Goal: Task Accomplishment & Management: Manage account settings

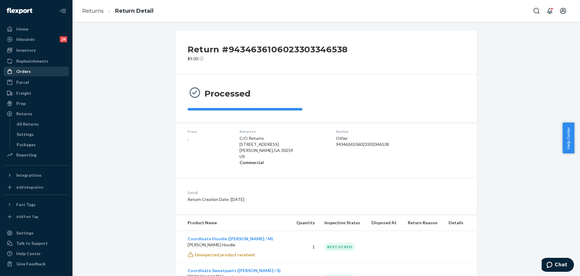
scroll to position [65, 0]
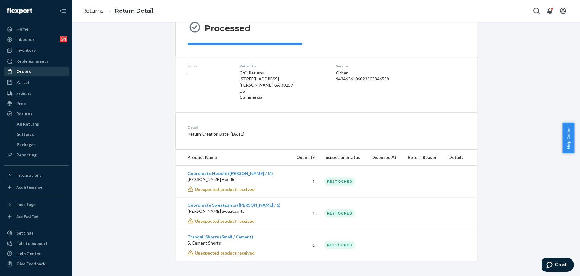
click at [21, 70] on div "Orders" at bounding box center [23, 71] width 15 height 6
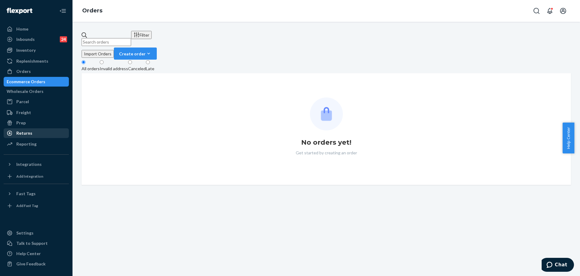
click at [43, 130] on div "Returns" at bounding box center [36, 133] width 64 height 8
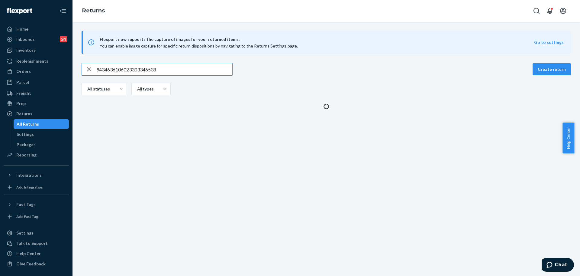
click at [143, 69] on input "9434636106023303346538" at bounding box center [164, 69] width 136 height 12
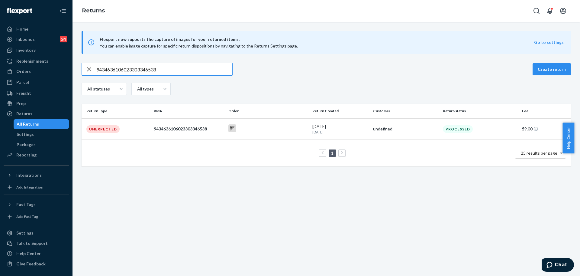
click at [143, 69] on input "9434636106023303346538" at bounding box center [164, 69] width 136 height 12
type input "1ZX8R1710373831032"
click at [387, 123] on td "[PERSON_NAME]" at bounding box center [406, 129] width 70 height 22
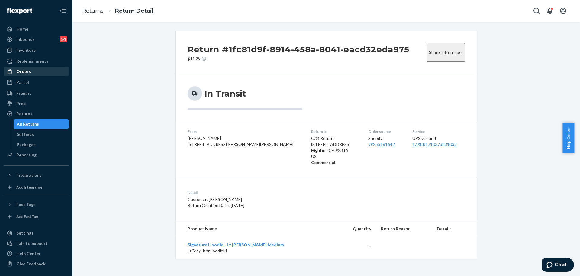
click at [37, 70] on div "Orders" at bounding box center [36, 71] width 64 height 8
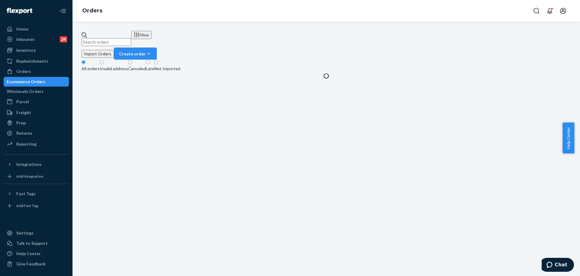
click at [131, 38] on input "text" at bounding box center [107, 42] width 50 height 8
paste input "#255116808"
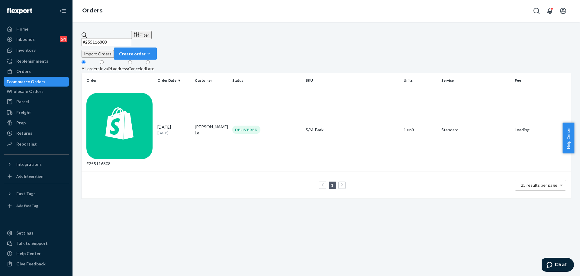
type input "#255116808"
click at [401, 77] on th "Units" at bounding box center [419, 80] width 37 height 15
click at [396, 88] on td "S/M. Bark" at bounding box center [352, 130] width 98 height 84
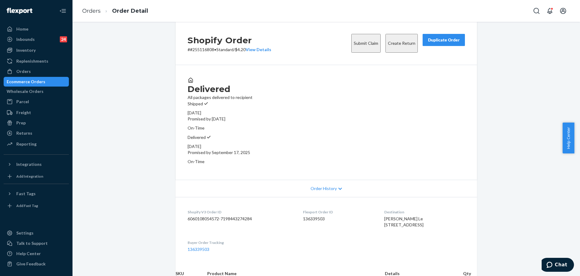
click at [351, 51] on button "Submit Claim" at bounding box center [365, 43] width 29 height 19
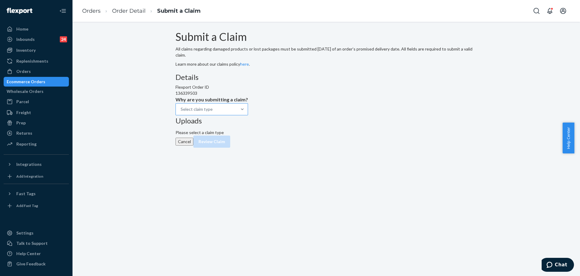
click at [213, 112] on div "Select claim type" at bounding box center [197, 109] width 32 height 6
click at [213, 112] on input "Why are you submitting a claim? Select claim type" at bounding box center [213, 109] width 1 height 6
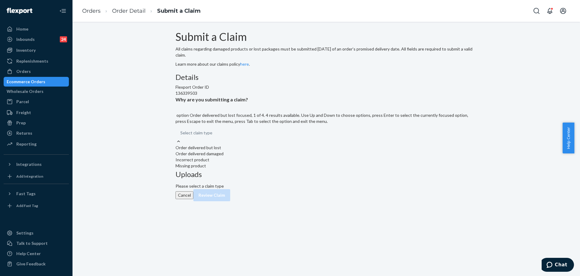
click at [265, 150] on div "Order delivered but lost" at bounding box center [327, 147] width 302 height 6
click at [213, 136] on input "Why are you submitting a claim? option Order delivered but lost focused, 1 of 4…" at bounding box center [212, 133] width 1 height 6
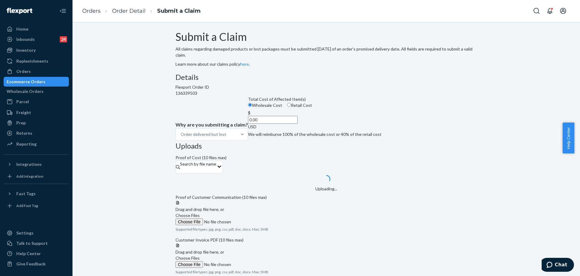
click at [264, 124] on input "0.00" at bounding box center [273, 120] width 50 height 8
type input "6.00"
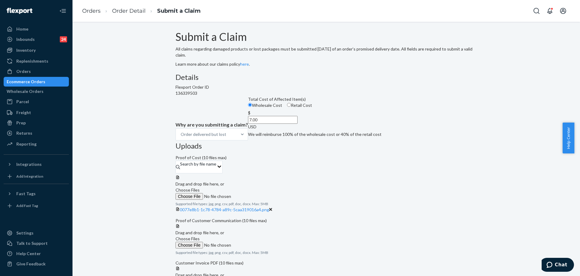
type input "7.00"
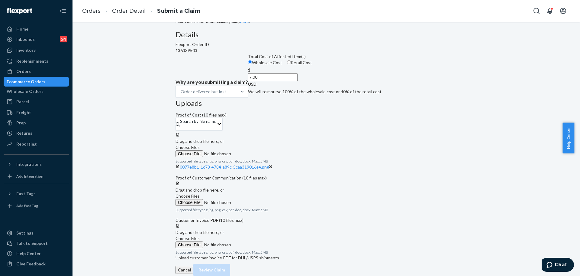
scroll to position [76, 0]
click at [269, 164] on span "0077e8b1-1c78-4784-a89c-5caa319016a4.png" at bounding box center [224, 166] width 89 height 5
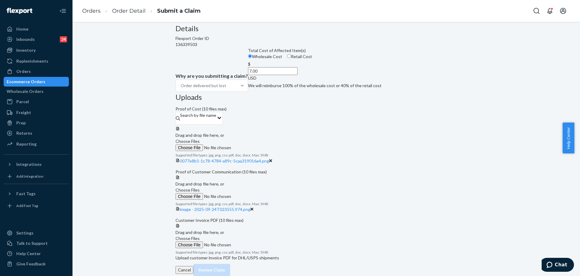
drag, startPoint x: 233, startPoint y: 224, endPoint x: 361, endPoint y: 207, distance: 128.9
click at [233, 93] on div "Details Flexport Order ID 136339503 Why are you submitting a claim? Order deliv…" at bounding box center [327, 58] width 302 height 69
drag, startPoint x: 132, startPoint y: 111, endPoint x: 79, endPoint y: 1, distance: 122.5
click at [133, 111] on div "Submit a Claim All claims regarding damaged products or lost packages must be s…" at bounding box center [326, 128] width 499 height 293
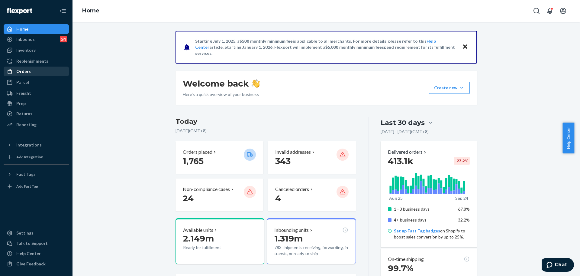
click at [21, 73] on div "Orders" at bounding box center [23, 71] width 15 height 6
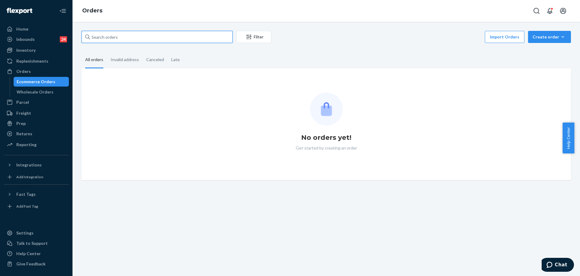
click at [121, 42] on input "text" at bounding box center [157, 37] width 151 height 12
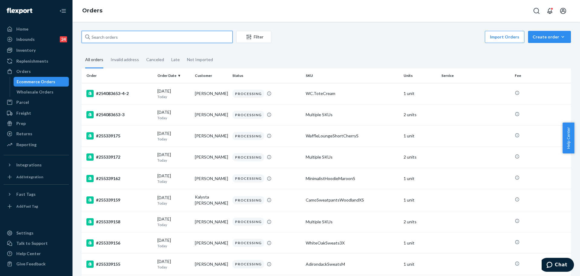
paste input "#255116808"
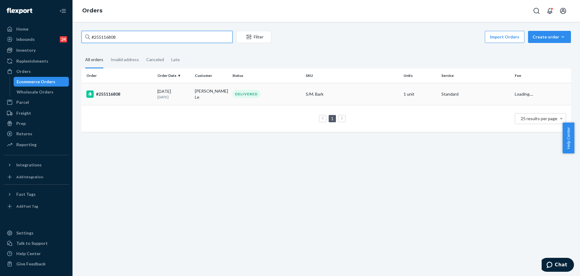
type input "#255116808"
click at [327, 85] on td "S/M. Bark" at bounding box center [352, 94] width 98 height 22
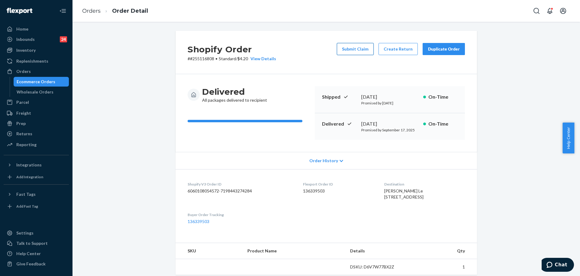
click at [348, 50] on button "Submit Claim" at bounding box center [355, 49] width 37 height 12
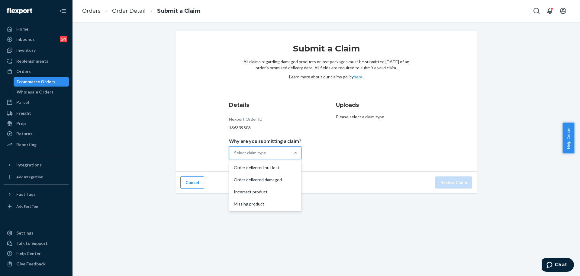
click at [247, 149] on div "Select claim type" at bounding box center [259, 153] width 61 height 12
click at [235, 150] on input "Why are you submitting a claim? option Order delivered but lost focused, 1 of 4…" at bounding box center [234, 153] width 1 height 6
click at [280, 170] on div "Order delivered but lost" at bounding box center [265, 167] width 70 height 12
click at [235, 156] on input "Why are you submitting a claim? option Order delivered but lost focused, 0 of 4…" at bounding box center [234, 153] width 1 height 6
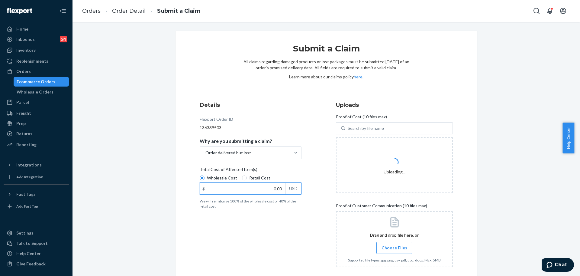
click at [271, 189] on input "0.00" at bounding box center [243, 188] width 86 height 11
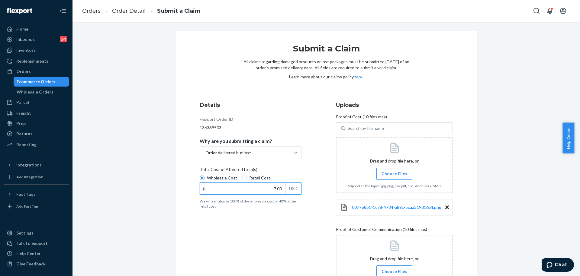
type input "7.00"
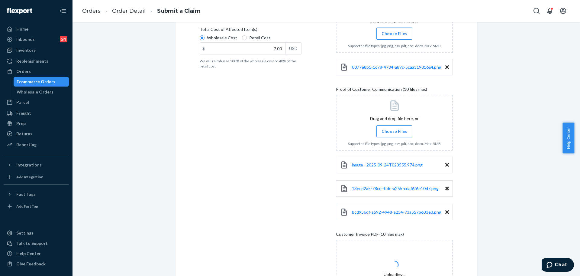
scroll to position [206, 0]
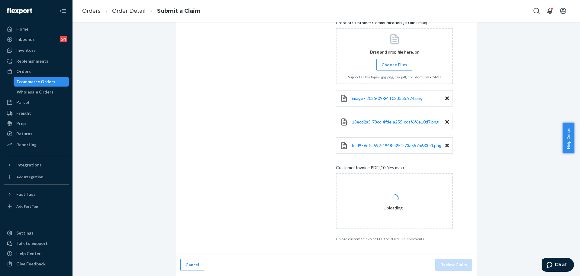
click at [494, 262] on div "Submit a Claim All claims regarding damaged products or lost packages must be s…" at bounding box center [326, 49] width 499 height 451
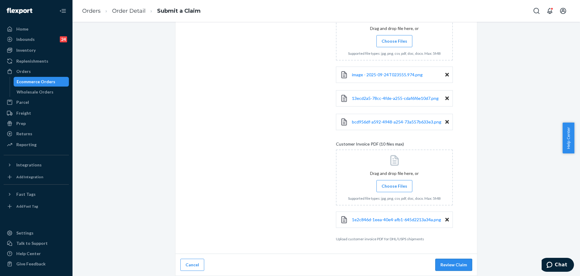
click at [447, 269] on button "Review Claim" at bounding box center [453, 264] width 37 height 12
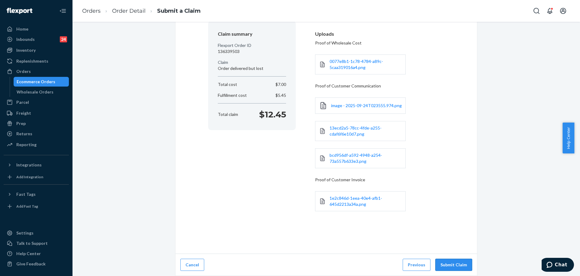
click at [454, 262] on button "Submit Claim" at bounding box center [453, 264] width 37 height 12
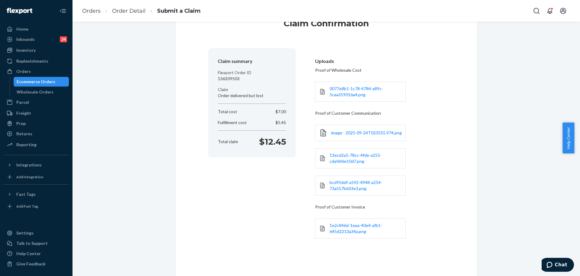
scroll to position [0, 0]
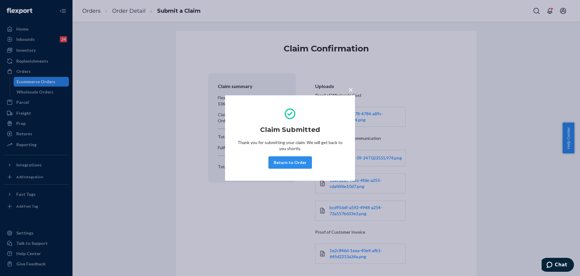
click at [290, 165] on button "Return to Order" at bounding box center [290, 162] width 43 height 12
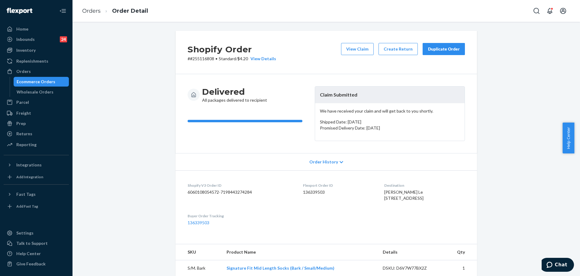
drag, startPoint x: 187, startPoint y: 60, endPoint x: 194, endPoint y: 60, distance: 7.3
click at [188, 60] on p "# #255116808 • Standard / $4.20 View Details" at bounding box center [232, 59] width 89 height 6
click at [194, 60] on p "# #255116808 • Standard / $4.20 View Details" at bounding box center [232, 59] width 89 height 6
click at [195, 60] on p "# #255116808 • Standard / $4.20 View Details" at bounding box center [232, 59] width 89 height 6
copy p "255116808"
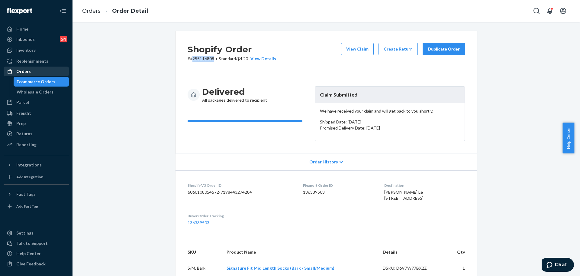
click at [41, 73] on div "Orders" at bounding box center [36, 71] width 64 height 8
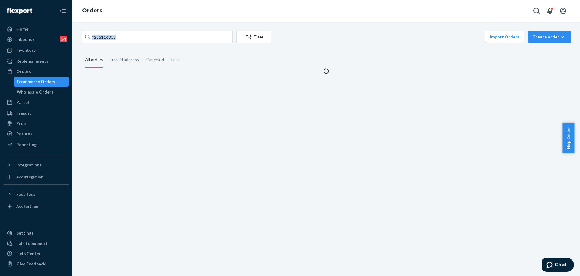
click at [148, 27] on div "#255116808 Filter Import Orders Create order Ecommerce order Removal order All …" at bounding box center [327, 149] width 508 height 254
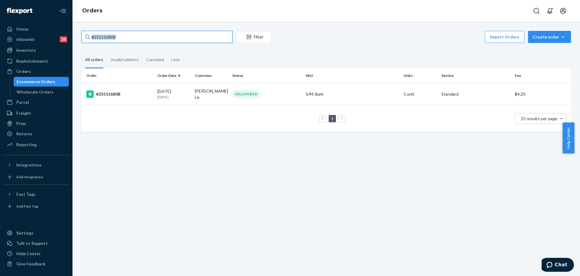
click at [144, 38] on input "#255116808" at bounding box center [157, 37] width 151 height 12
paste input "3909"
type input "#255113909"
click at [333, 90] on td "TranquilHoodieOrchidM" at bounding box center [352, 93] width 98 height 21
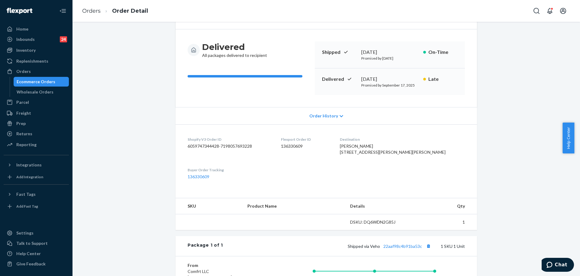
scroll to position [76, 0]
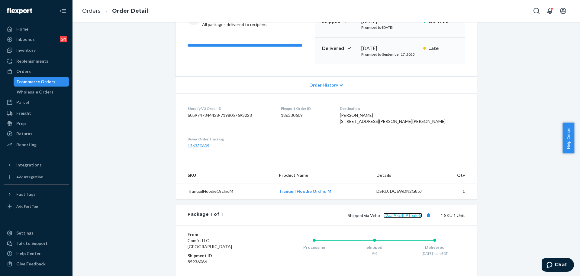
click at [406, 218] on link "22aaf98c4b91ba53c" at bounding box center [402, 214] width 39 height 5
click at [41, 70] on div "Orders" at bounding box center [36, 71] width 64 height 8
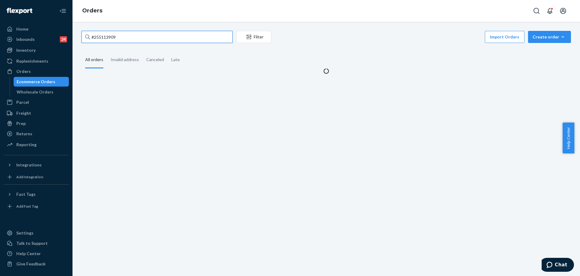
click at [128, 38] on input "#255113909" at bounding box center [157, 37] width 151 height 12
click at [127, 38] on input "#255113909" at bounding box center [157, 37] width 151 height 12
paste input "254875885"
type input "254875885"
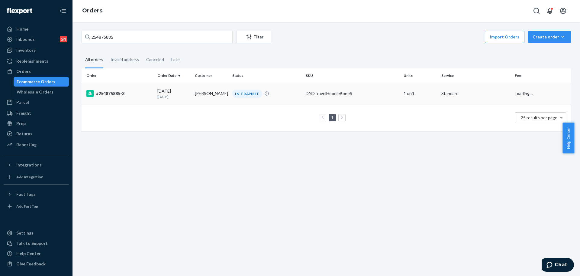
click at [348, 93] on div "DNDTravelHoodieBoneS" at bounding box center [352, 93] width 93 height 6
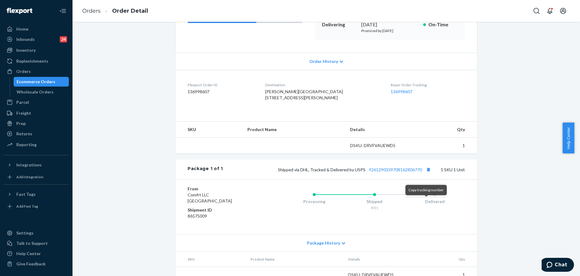
scroll to position [125, 0]
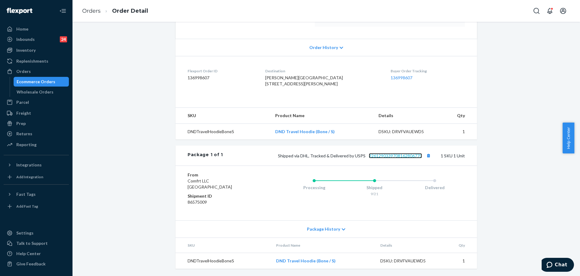
click at [390, 156] on link "9261290339708162806770" at bounding box center [395, 155] width 53 height 5
click at [24, 68] on div "Orders" at bounding box center [36, 71] width 64 height 8
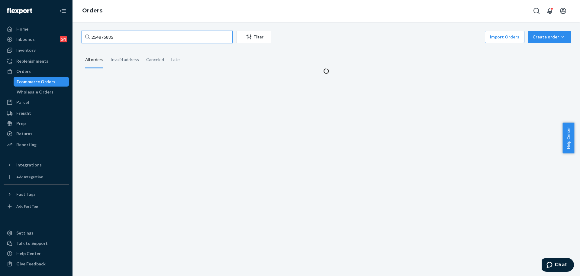
click at [130, 42] on input "254875885" at bounding box center [157, 37] width 151 height 12
paste input "5116893"
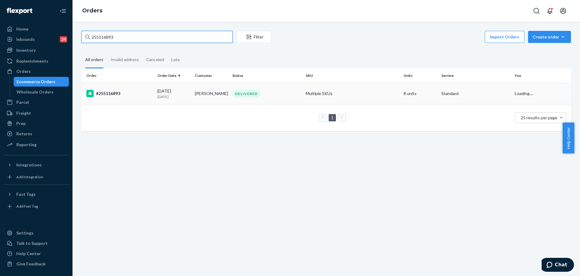
type input "255116893"
click at [393, 94] on td "Multiple SKUs" at bounding box center [352, 93] width 98 height 21
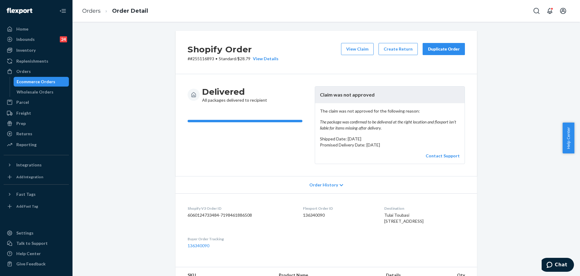
click at [451, 48] on div "Duplicate Order" at bounding box center [444, 49] width 32 height 6
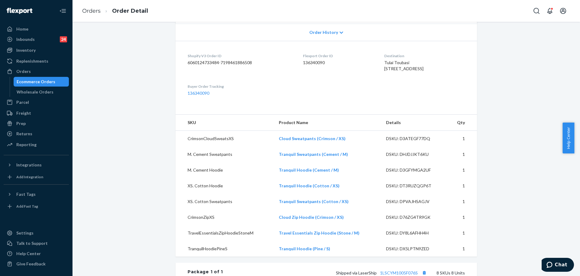
scroll to position [151, 0]
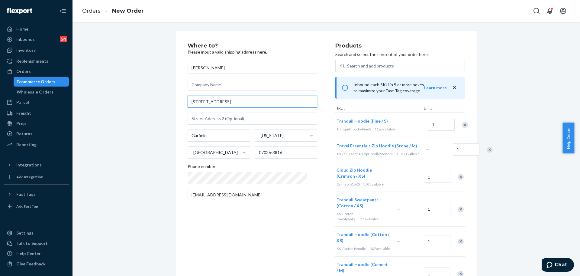
click at [275, 105] on input "22 Prescott Ave" at bounding box center [253, 101] width 130 height 12
paste input "., Garfield, NJ 07026"
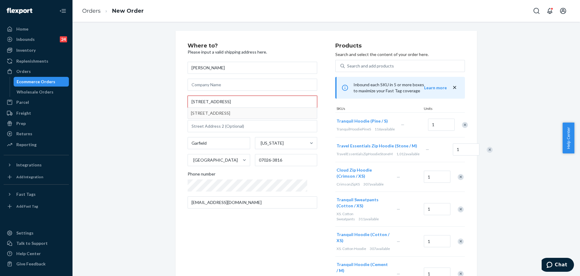
type input "22 Prescott Ave., Garfield, NJ 07026"
type input "07026"
type input "22 Prescott Ave"
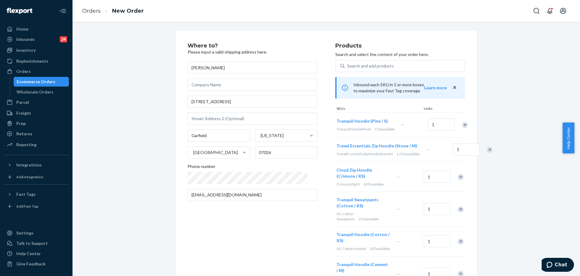
drag, startPoint x: 137, startPoint y: 170, endPoint x: 139, endPoint y: 169, distance: 3.1
click at [137, 170] on div "Where to? Please input a valid shipping address here. Tulai Toubasi 22 Prescott…" at bounding box center [326, 243] width 499 height 424
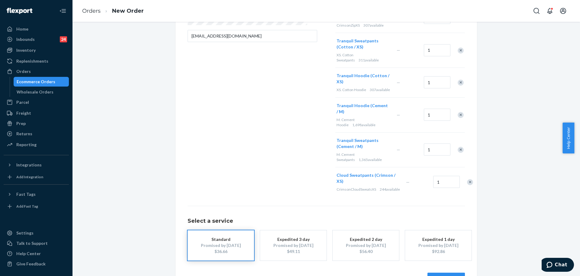
scroll to position [160, 0]
click at [445, 271] on button "Review Order" at bounding box center [446, 277] width 37 height 12
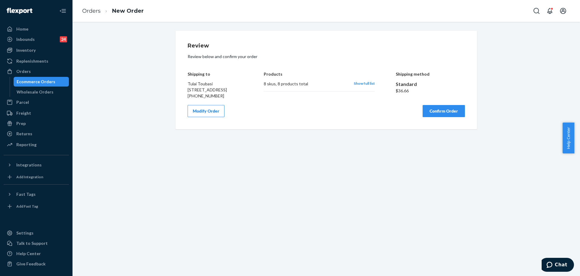
scroll to position [0, 0]
click at [451, 117] on button "Confirm Order" at bounding box center [444, 111] width 42 height 12
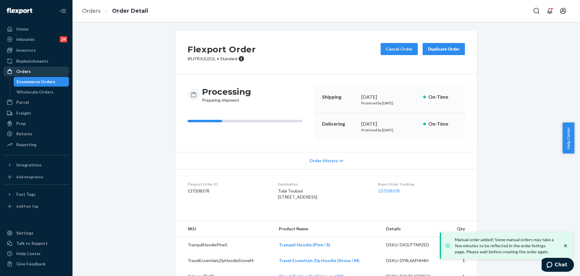
click at [48, 70] on div "Orders" at bounding box center [36, 71] width 64 height 8
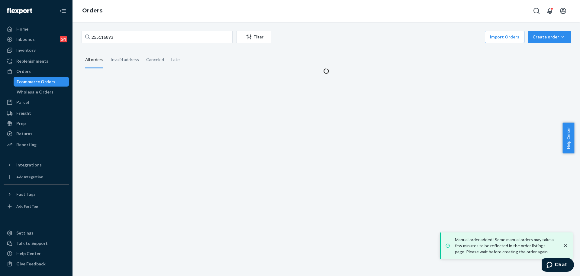
click at [152, 44] on div "255116893 Filter Import Orders Create order Ecommerce order Removal order" at bounding box center [327, 38] width 490 height 14
click at [153, 44] on div "255116893 Filter Import Orders Create order Ecommerce order Removal order" at bounding box center [327, 38] width 490 height 14
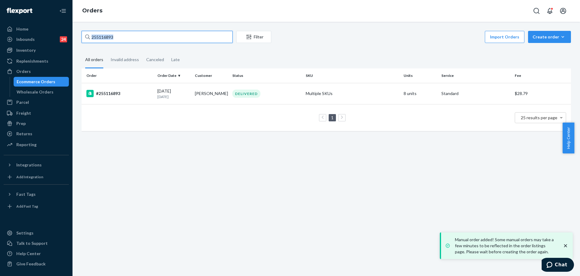
click at [180, 39] on input "255116893" at bounding box center [157, 37] width 151 height 12
paste input "245055"
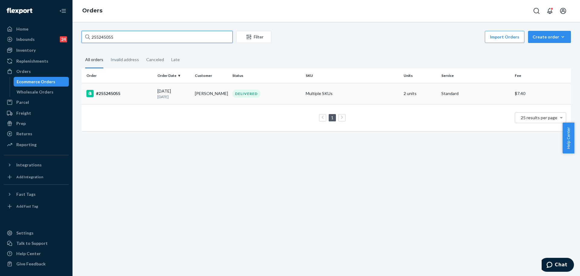
type input "255245055"
click at [366, 98] on td "Multiple SKUs" at bounding box center [352, 93] width 98 height 21
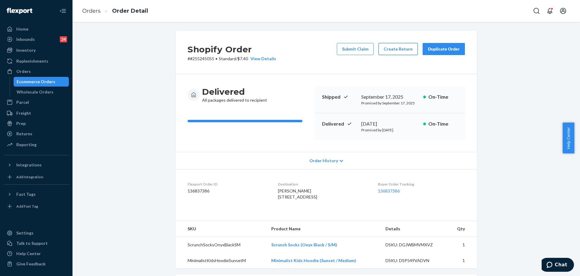
click at [397, 49] on button "Create Return" at bounding box center [398, 49] width 39 height 12
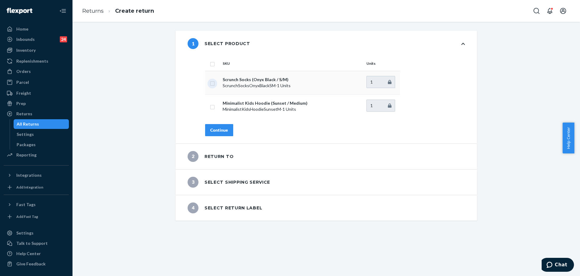
click at [212, 80] on input "checkbox" at bounding box center [212, 82] width 5 height 6
checkbox input "true"
click at [219, 128] on div "Continue" at bounding box center [219, 130] width 18 height 6
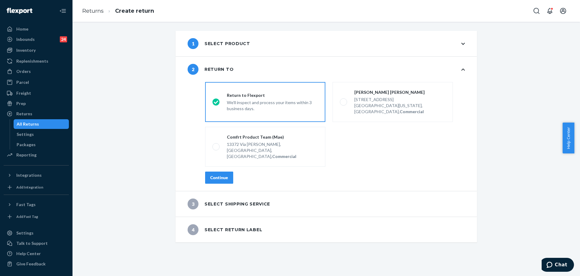
drag, startPoint x: 227, startPoint y: 167, endPoint x: 244, endPoint y: 164, distance: 18.0
click at [226, 171] on button "Continue" at bounding box center [219, 177] width 28 height 12
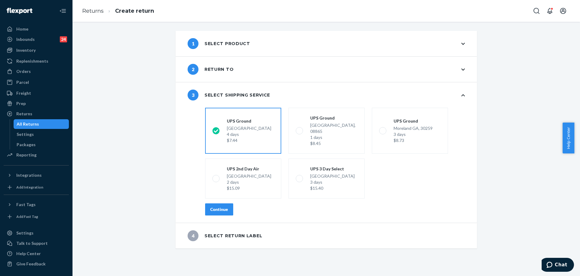
click at [218, 206] on div "Continue" at bounding box center [219, 209] width 18 height 6
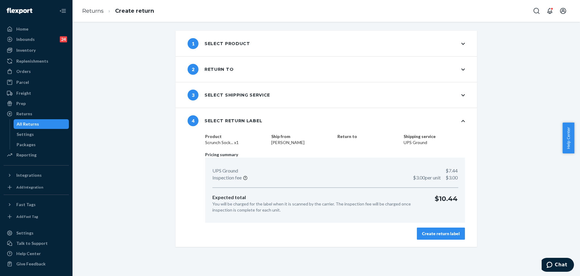
click at [452, 232] on div "Create return label" at bounding box center [441, 233] width 38 height 6
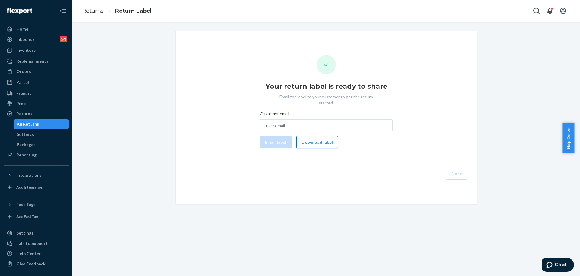
click at [300, 136] on button "Download label" at bounding box center [317, 142] width 42 height 12
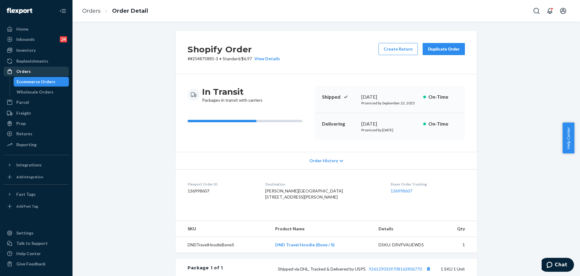
click at [59, 73] on div "Orders" at bounding box center [36, 71] width 64 height 8
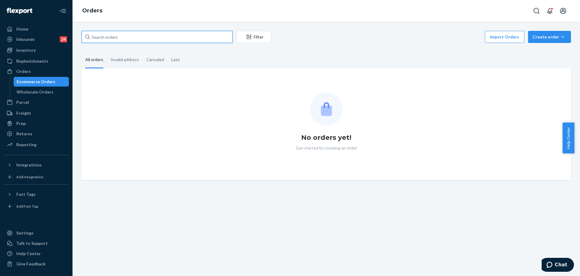
click at [152, 40] on input "text" at bounding box center [157, 37] width 151 height 12
paste input "#255153559"
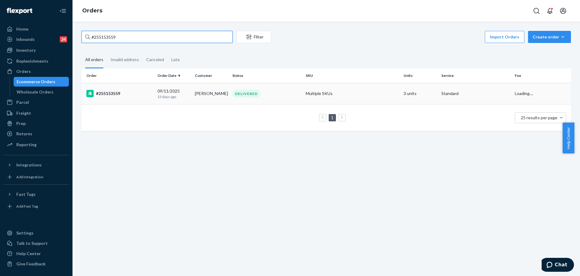
type input "#255153559"
click at [379, 98] on td "Multiple SKUs" at bounding box center [352, 93] width 98 height 21
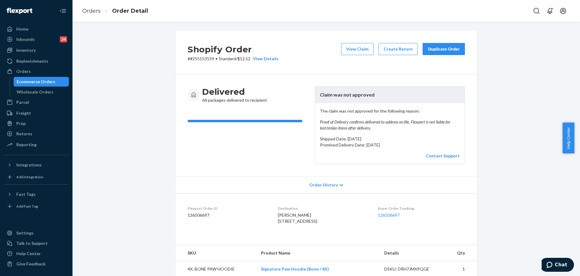
click at [451, 52] on button "Duplicate Order" at bounding box center [444, 49] width 42 height 12
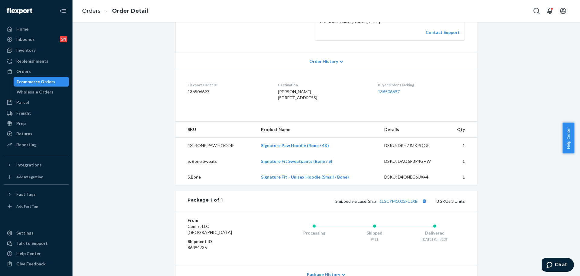
scroll to position [151, 0]
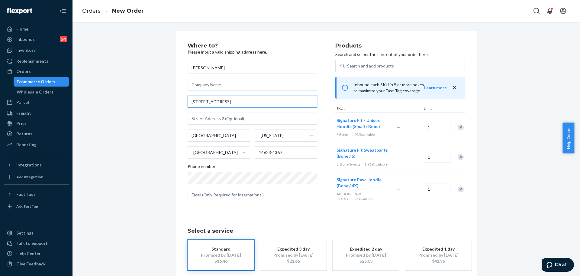
click at [243, 101] on input "7 County Fair Dr Apt 103" at bounding box center [253, 101] width 130 height 12
paste input "19 Heritage Drive Rochester, New York, 14615"
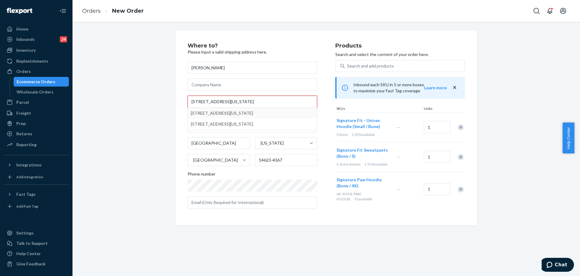
type input "19 Heritage Drive Rochester, New York, 14615"
type input "14615"
type input "19 Heritage Dr"
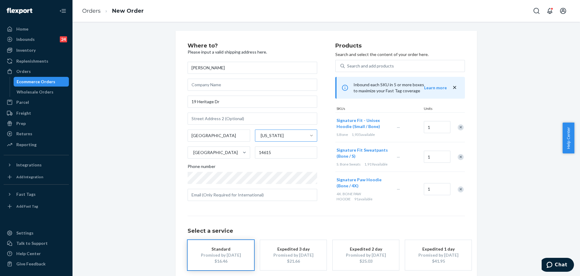
drag, startPoint x: 152, startPoint y: 151, endPoint x: 304, endPoint y: 133, distance: 153.1
click at [152, 151] on div "Where to? Please input a valid shipping address here. Alex Iacchetta 19 Heritag…" at bounding box center [326, 168] width 499 height 275
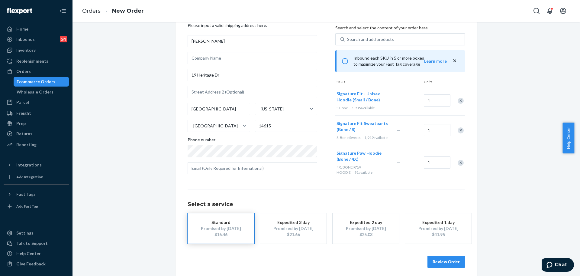
scroll to position [31, 0]
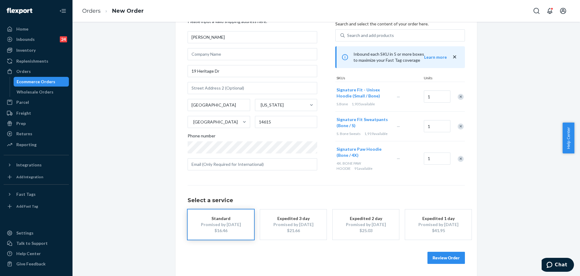
click at [450, 255] on button "Review Order" at bounding box center [446, 257] width 37 height 12
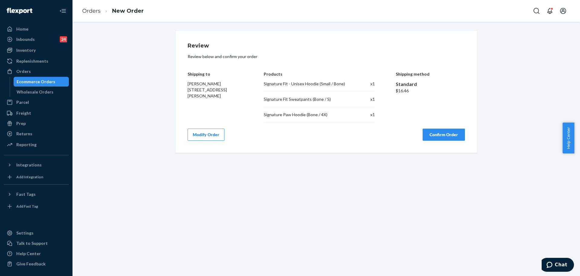
scroll to position [0, 0]
click at [444, 131] on button "Confirm Order" at bounding box center [444, 134] width 42 height 12
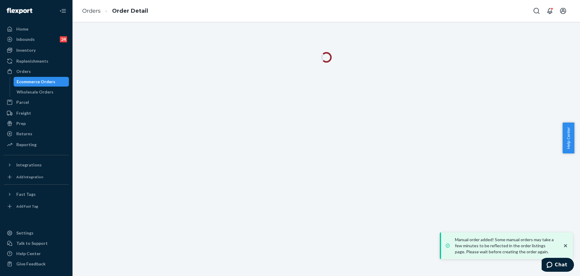
click at [321, 215] on div at bounding box center [327, 149] width 508 height 254
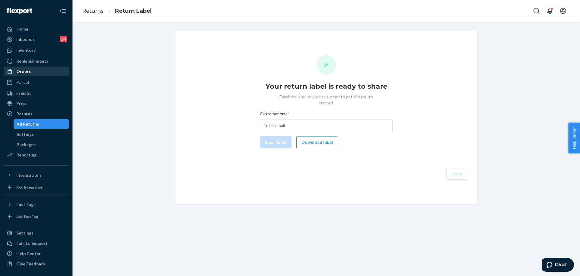
click at [49, 73] on div "Orders" at bounding box center [36, 71] width 64 height 8
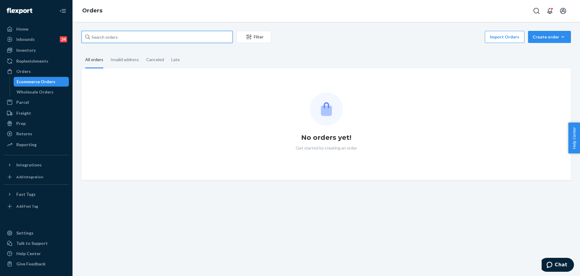
click at [122, 32] on input "text" at bounding box center [157, 37] width 151 height 12
paste input "255157018"
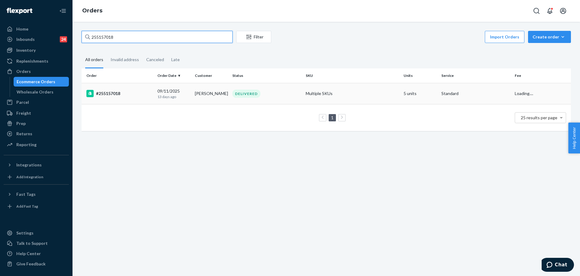
type input "255157018"
click at [368, 95] on td "Multiple SKUs" at bounding box center [352, 93] width 98 height 21
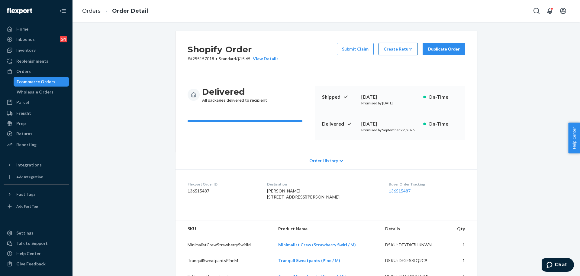
click at [394, 46] on button "Create Return" at bounding box center [398, 49] width 39 height 12
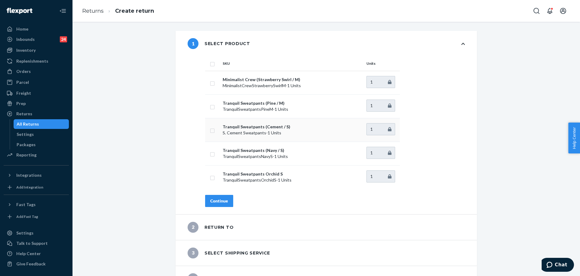
click at [207, 128] on td at bounding box center [212, 130] width 15 height 24
click at [210, 179] on input "checkbox" at bounding box center [212, 177] width 5 height 6
checkbox input "true"
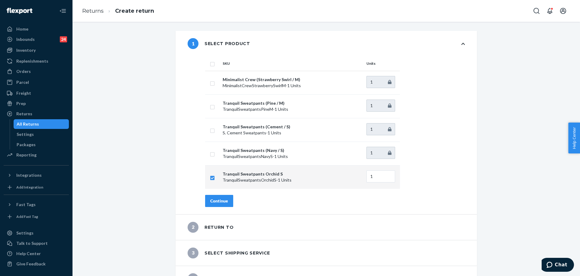
click at [217, 199] on div "Continue" at bounding box center [219, 201] width 18 height 6
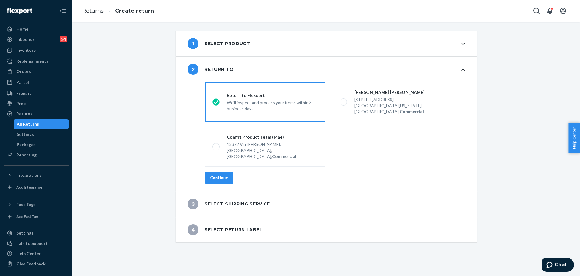
click at [212, 174] on div "Continue" at bounding box center [219, 177] width 18 height 6
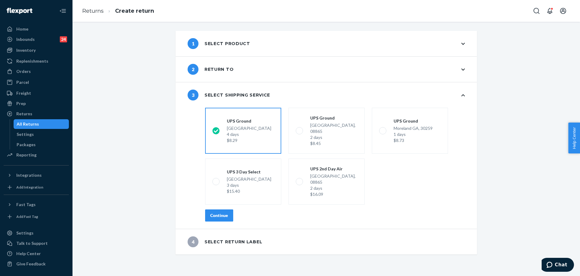
click at [220, 212] on div "Continue" at bounding box center [219, 215] width 18 height 6
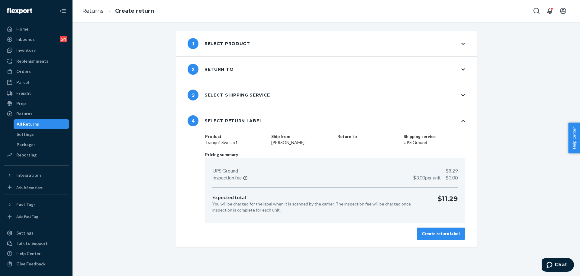
click at [447, 232] on div "Create return label" at bounding box center [441, 233] width 38 height 6
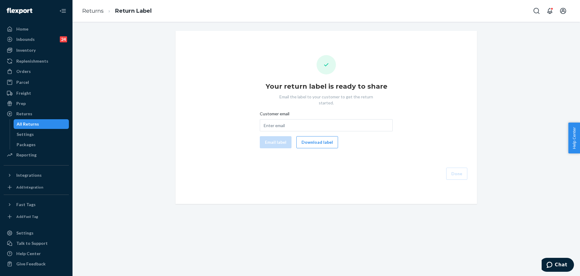
click at [316, 140] on button "Download label" at bounding box center [317, 142] width 42 height 12
click at [33, 69] on div "Orders" at bounding box center [36, 71] width 64 height 8
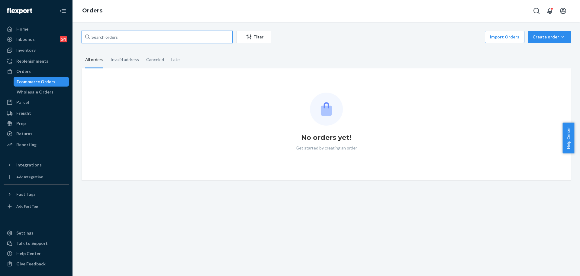
click at [137, 37] on input "text" at bounding box center [157, 37] width 151 height 12
paste input "#254989894"
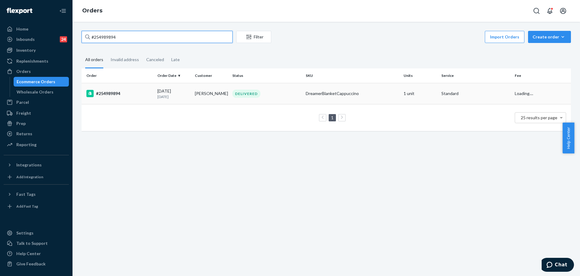
type input "#254989894"
click at [363, 95] on div "DreamerBlanketCappuccino" at bounding box center [352, 93] width 93 height 6
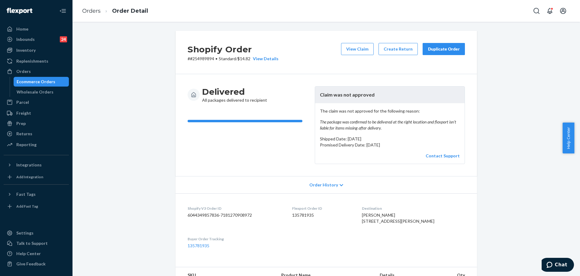
click at [445, 45] on button "Duplicate Order" at bounding box center [444, 49] width 42 height 12
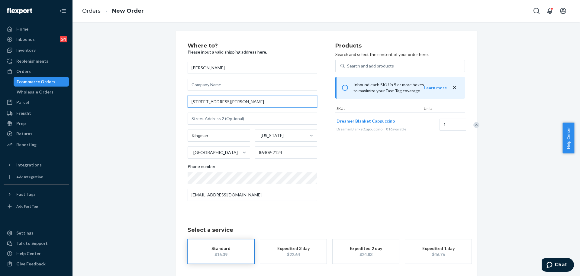
click at [250, 101] on input "[STREET_ADDRESS][PERSON_NAME]" at bounding box center [253, 101] width 130 height 12
paste input "e [PERSON_NAME] Ave kingman az 86409"
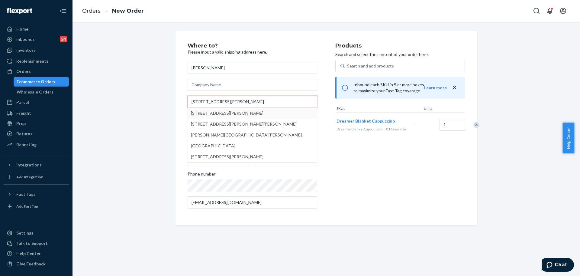
type input "[STREET_ADDRESS][PERSON_NAME]"
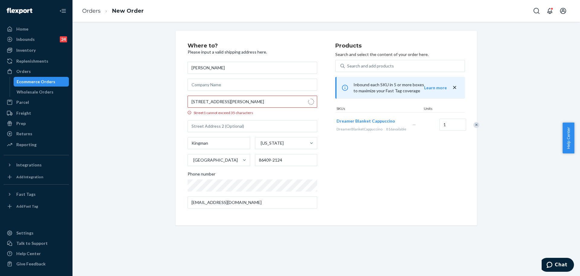
type input "86409"
type input "[STREET_ADDRESS][PERSON_NAME]"
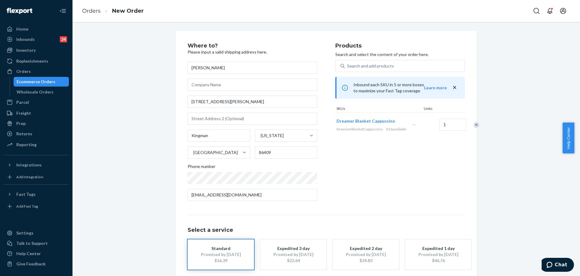
drag, startPoint x: 160, startPoint y: 144, endPoint x: 164, endPoint y: 141, distance: 4.1
click at [160, 144] on div "Where to? Please input a valid shipping address here. [PERSON_NAME] [STREET_ADD…" at bounding box center [326, 168] width 499 height 275
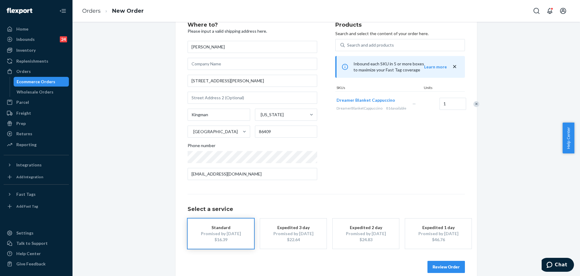
scroll to position [30, 0]
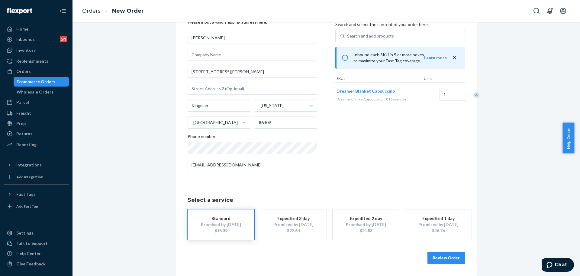
click at [448, 261] on button "Review Order" at bounding box center [446, 257] width 37 height 12
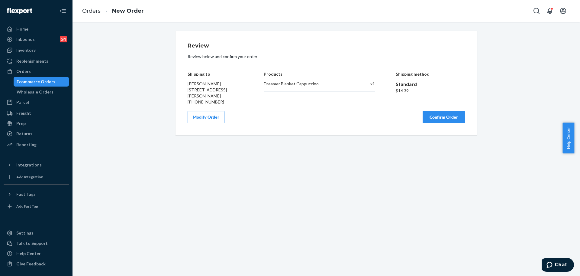
scroll to position [0, 0]
click at [438, 114] on button "Confirm Order" at bounding box center [444, 117] width 42 height 12
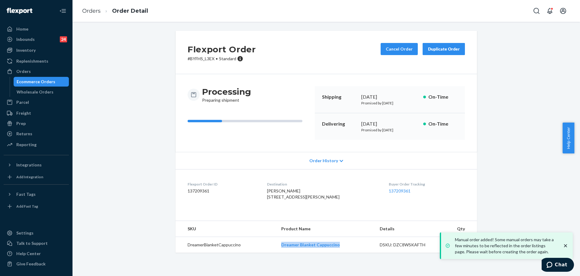
copy link "Dreamer Blanket Cappuccino"
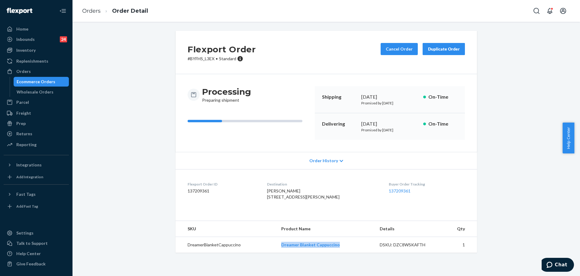
drag, startPoint x: 338, startPoint y: 257, endPoint x: 277, endPoint y: 257, distance: 61.3
click at [277, 253] on td "Dreamer Blanket Cappuccino" at bounding box center [326, 245] width 99 height 16
click at [46, 67] on div "Orders" at bounding box center [36, 71] width 64 height 8
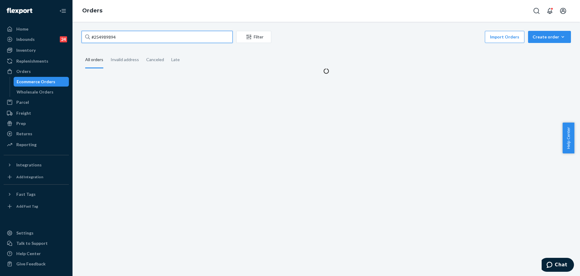
click at [150, 37] on input "#254989894" at bounding box center [157, 37] width 151 height 12
click at [150, 38] on input "#254989894" at bounding box center [157, 37] width 151 height 12
click at [151, 38] on input "#254989894" at bounding box center [157, 37] width 151 height 12
paste input "254975730"
paste input "text"
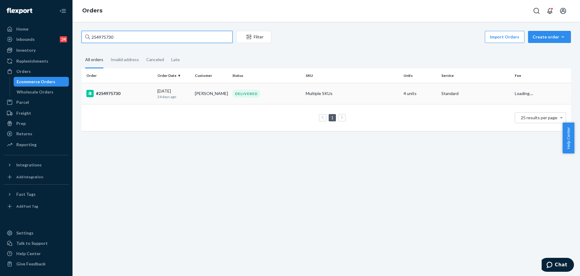
type input "254975730"
click at [350, 94] on td "Multiple SKUs" at bounding box center [352, 93] width 98 height 21
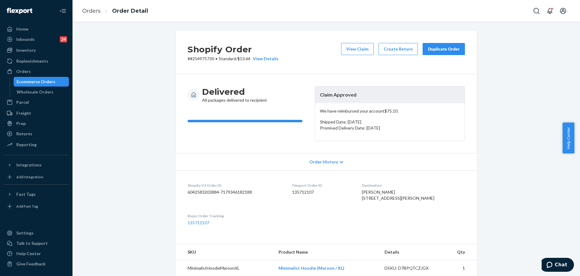
click at [447, 49] on div "Duplicate Order" at bounding box center [444, 49] width 32 height 6
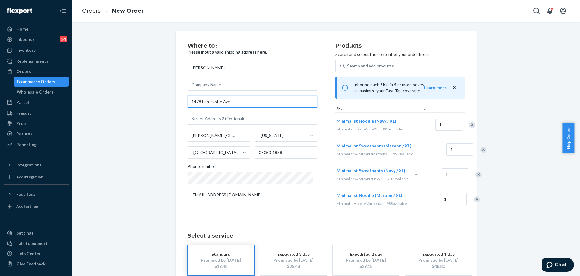
click at [243, 105] on input "1478 Forecastle Ave" at bounding box center [253, 101] width 130 height 12
paste input "[STREET_ADDRESS][US_STATE]"
type input "1478 Forecastle [STREET_ADDRESS][US_STATE]"
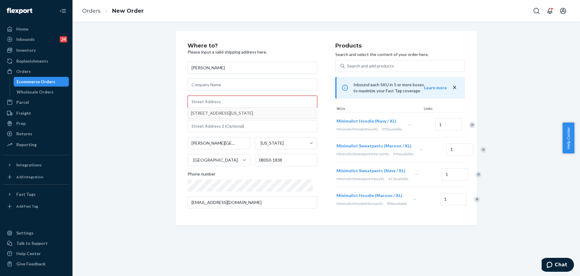
paste input "[STREET_ADDRESS][US_STATE]"
type input "[STREET_ADDRESS]"
type input "[GEOGRAPHIC_DATA]"
type input "08087"
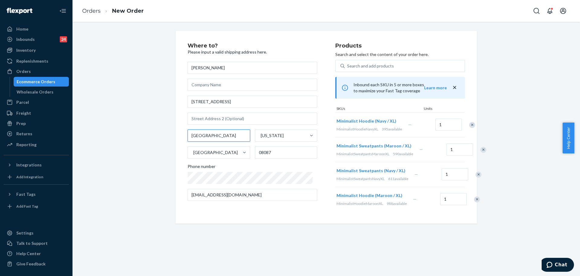
click at [227, 138] on input "[GEOGRAPHIC_DATA]" at bounding box center [219, 135] width 63 height 12
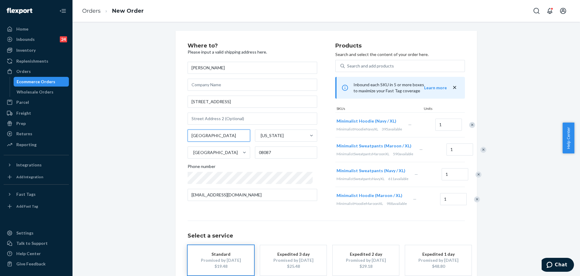
type input "[GEOGRAPHIC_DATA]"
click at [115, 156] on div "Where to? Please input a valid shipping address here. [PERSON_NAME] [STREET_ADD…" at bounding box center [326, 171] width 499 height 280
click at [116, 213] on div "Where to? Please input a valid shipping address here. [PERSON_NAME] [STREET_ADD…" at bounding box center [326, 171] width 499 height 280
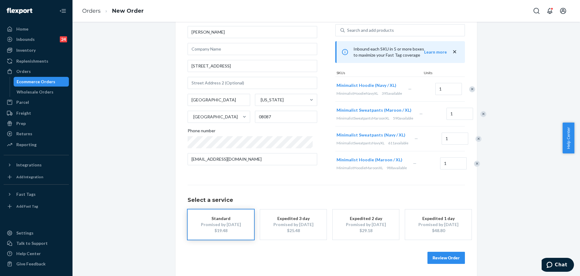
scroll to position [70, 0]
click at [445, 262] on button "Review Order" at bounding box center [446, 257] width 37 height 12
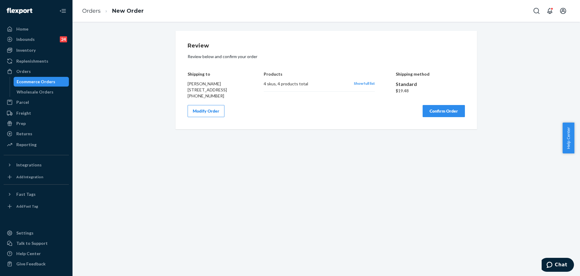
scroll to position [0, 0]
click at [451, 117] on button "Confirm Order" at bounding box center [444, 111] width 42 height 12
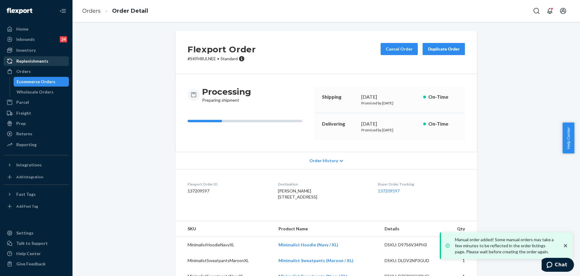
drag, startPoint x: 47, startPoint y: 66, endPoint x: 55, endPoint y: 63, distance: 8.4
click at [47, 66] on link "Orders" at bounding box center [36, 71] width 65 height 10
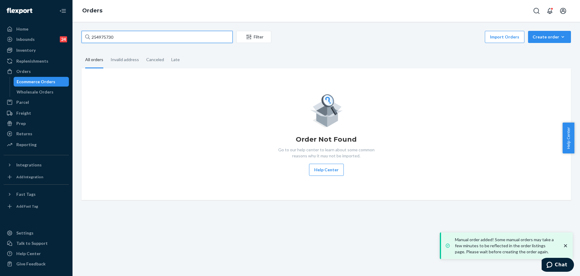
click at [145, 35] on input "254975730" at bounding box center [157, 37] width 151 height 12
paste input "#254620739"
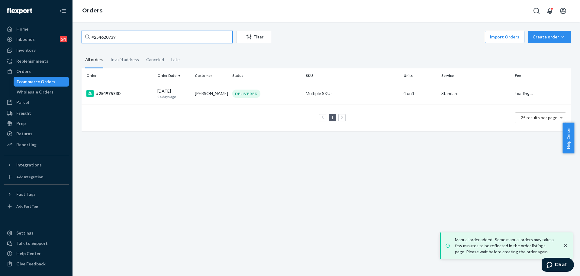
type input "#254620739"
click at [377, 91] on div "MinimalistHoodieMaroonS" at bounding box center [352, 93] width 93 height 6
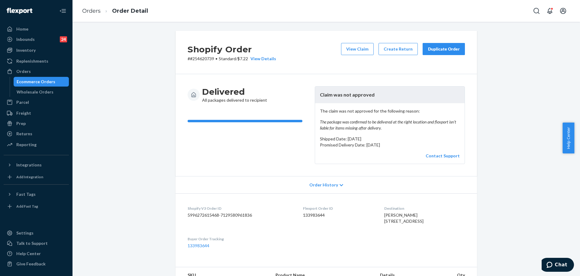
click at [440, 48] on div "Duplicate Order" at bounding box center [444, 49] width 32 height 6
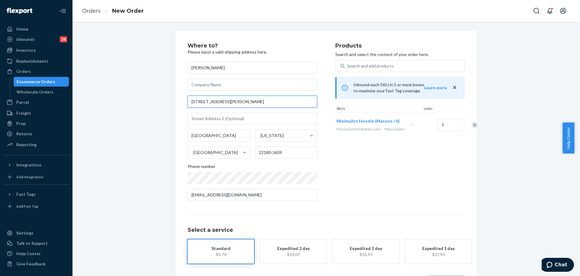
click at [239, 97] on input "[STREET_ADDRESS][PERSON_NAME]" at bounding box center [253, 101] width 130 height 12
click at [239, 98] on input "[STREET_ADDRESS][PERSON_NAME]" at bounding box center [253, 101] width 130 height 12
paste input "[STREET_ADDRESS]"
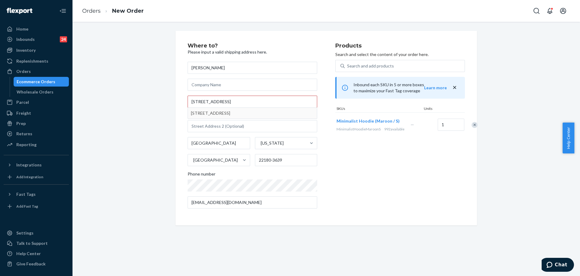
type input "[STREET_ADDRESS]"
type input "rm 0213"
type input "[GEOGRAPHIC_DATA]"
type input "24060"
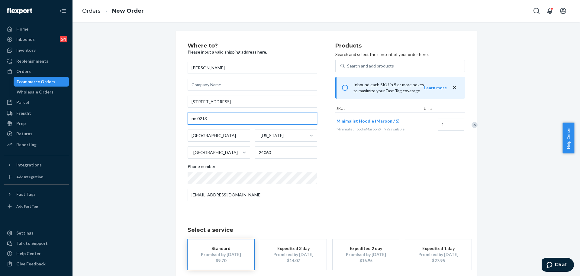
drag, startPoint x: 195, startPoint y: 119, endPoint x: 244, endPoint y: 137, distance: 52.3
click at [195, 119] on input "rm 0213" at bounding box center [253, 118] width 130 height 12
click at [194, 120] on input "rm 0213" at bounding box center [253, 118] width 130 height 12
type input "Rm 0213"
drag, startPoint x: 132, startPoint y: 173, endPoint x: 456, endPoint y: 174, distance: 324.3
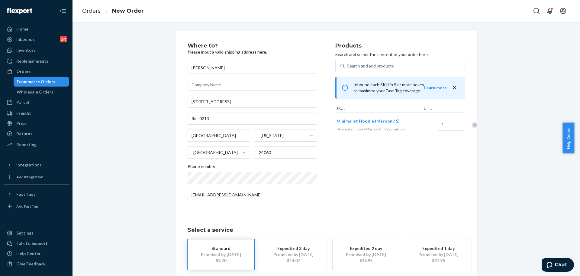
click at [131, 173] on div "Where to? Please input a valid shipping address here. [PERSON_NAME] [STREET_ADD…" at bounding box center [326, 168] width 499 height 275
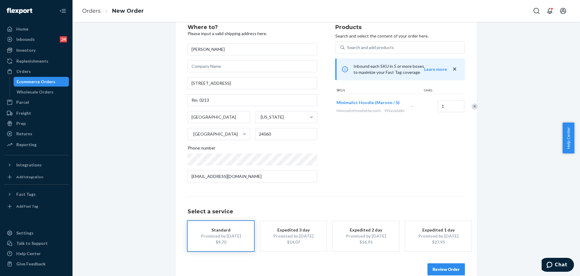
scroll to position [30, 0]
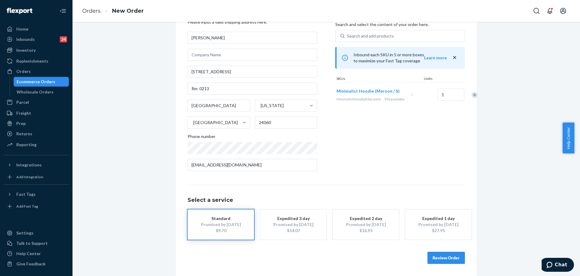
click at [437, 259] on button "Review Order" at bounding box center [446, 257] width 37 height 12
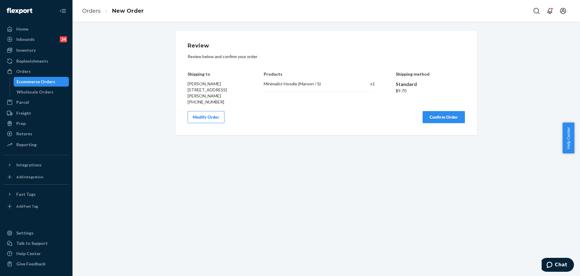
scroll to position [0, 0]
drag, startPoint x: 443, startPoint y: 121, endPoint x: 440, endPoint y: 123, distance: 3.6
click at [443, 121] on button "Confirm Order" at bounding box center [444, 117] width 42 height 12
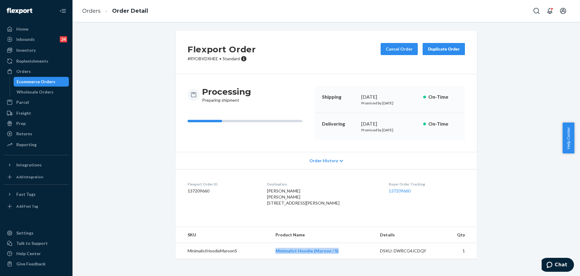
copy tr "Minimalist Hoodie (Maroon / S)"
drag, startPoint x: 336, startPoint y: 262, endPoint x: 231, endPoint y: 220, distance: 113.1
click at [265, 257] on tr "MinimalistHoodieMaroonS Minimalist Hoodie (Maroon / S) DSKU: DWRCG4JCDQY 1" at bounding box center [327, 251] width 302 height 16
